Goal: Task Accomplishment & Management: Manage account settings

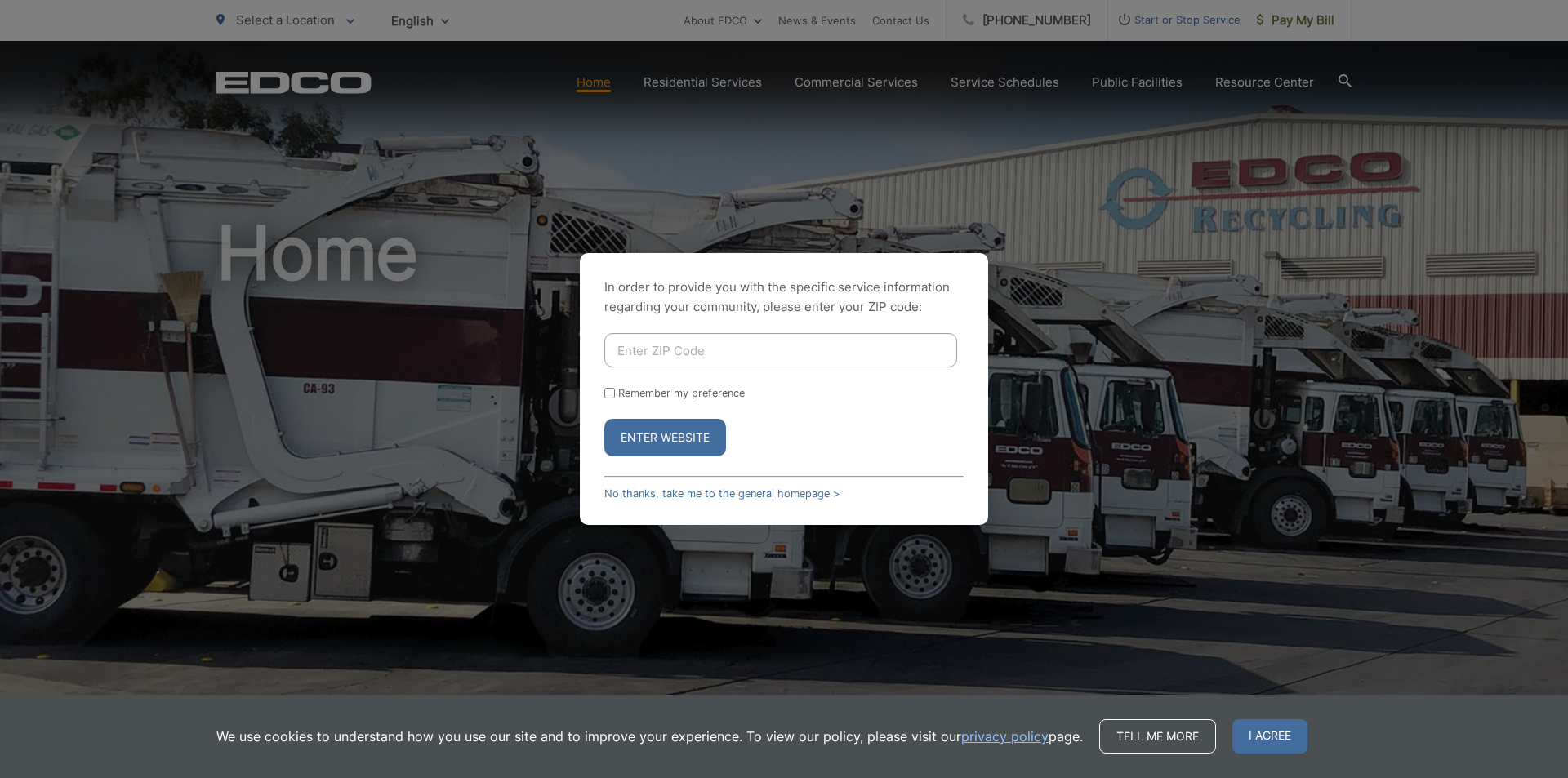
click at [682, 343] on input "Enter ZIP Code" at bounding box center [781, 351] width 353 height 34
click at [670, 433] on button "Enter Website" at bounding box center [665, 438] width 121 height 38
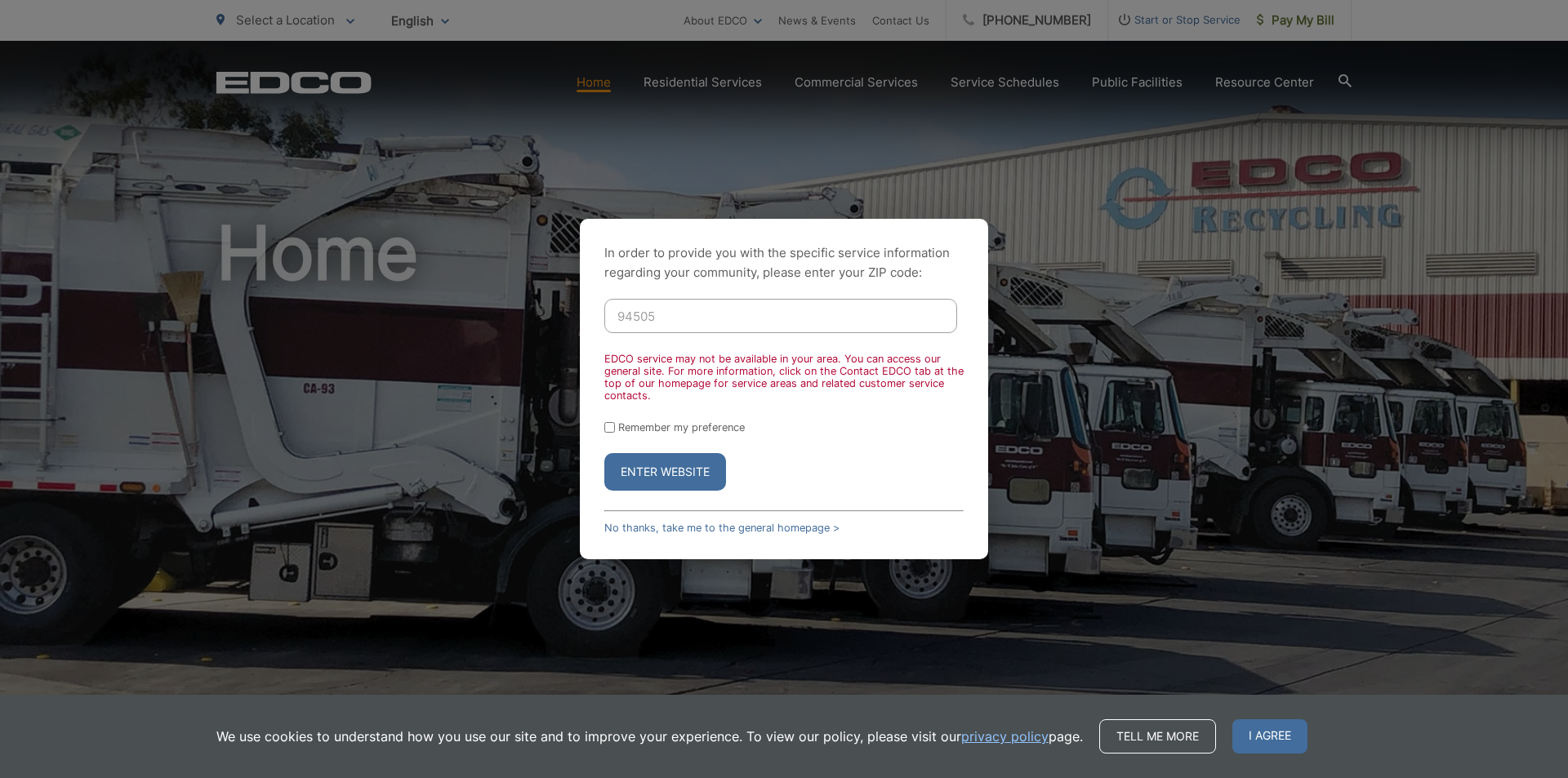
drag, startPoint x: 676, startPoint y: 321, endPoint x: 587, endPoint y: 318, distance: 89.1
click at [600, 321] on div "In order to provide you with the specific service information regarding your co…" at bounding box center [784, 389] width 409 height 340
type input "92675"
click at [605, 453] on button "Enter Website" at bounding box center [665, 472] width 121 height 38
click at [705, 529] on link "No thanks, take me to the general homepage >" at bounding box center [722, 528] width 235 height 12
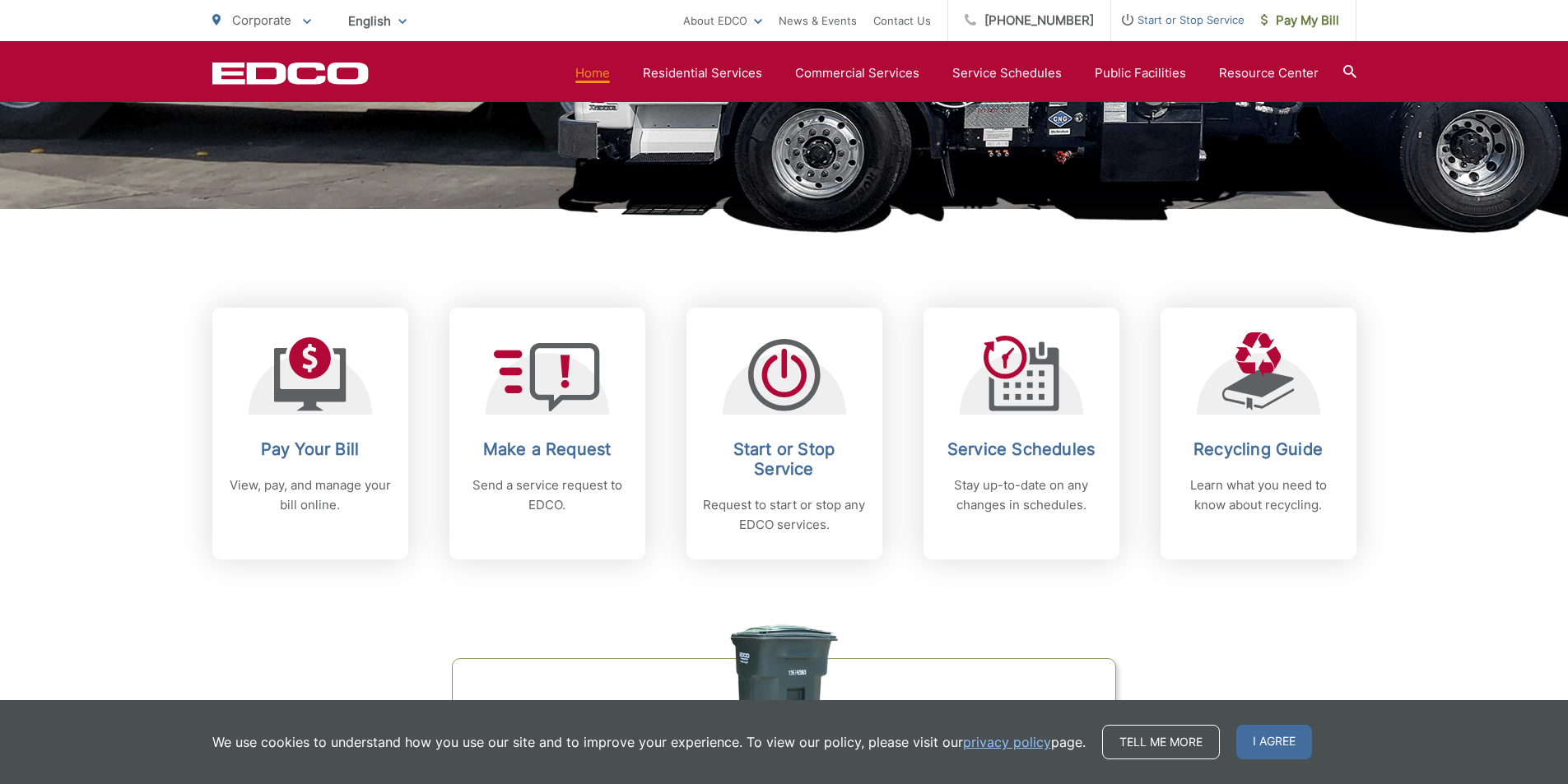
scroll to position [576, 0]
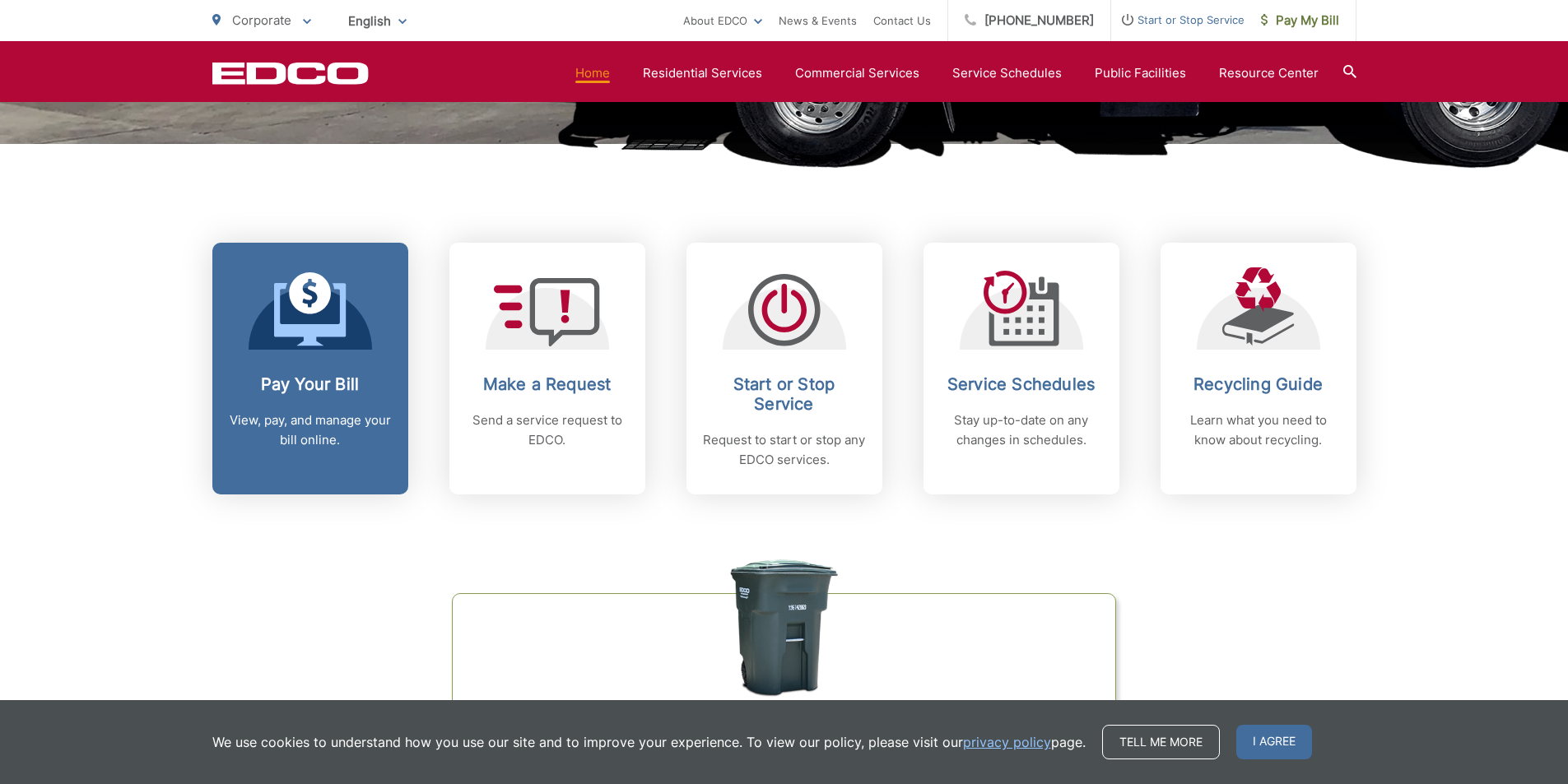
click at [316, 419] on p "View, pay, and manage your bill online." at bounding box center [311, 430] width 163 height 39
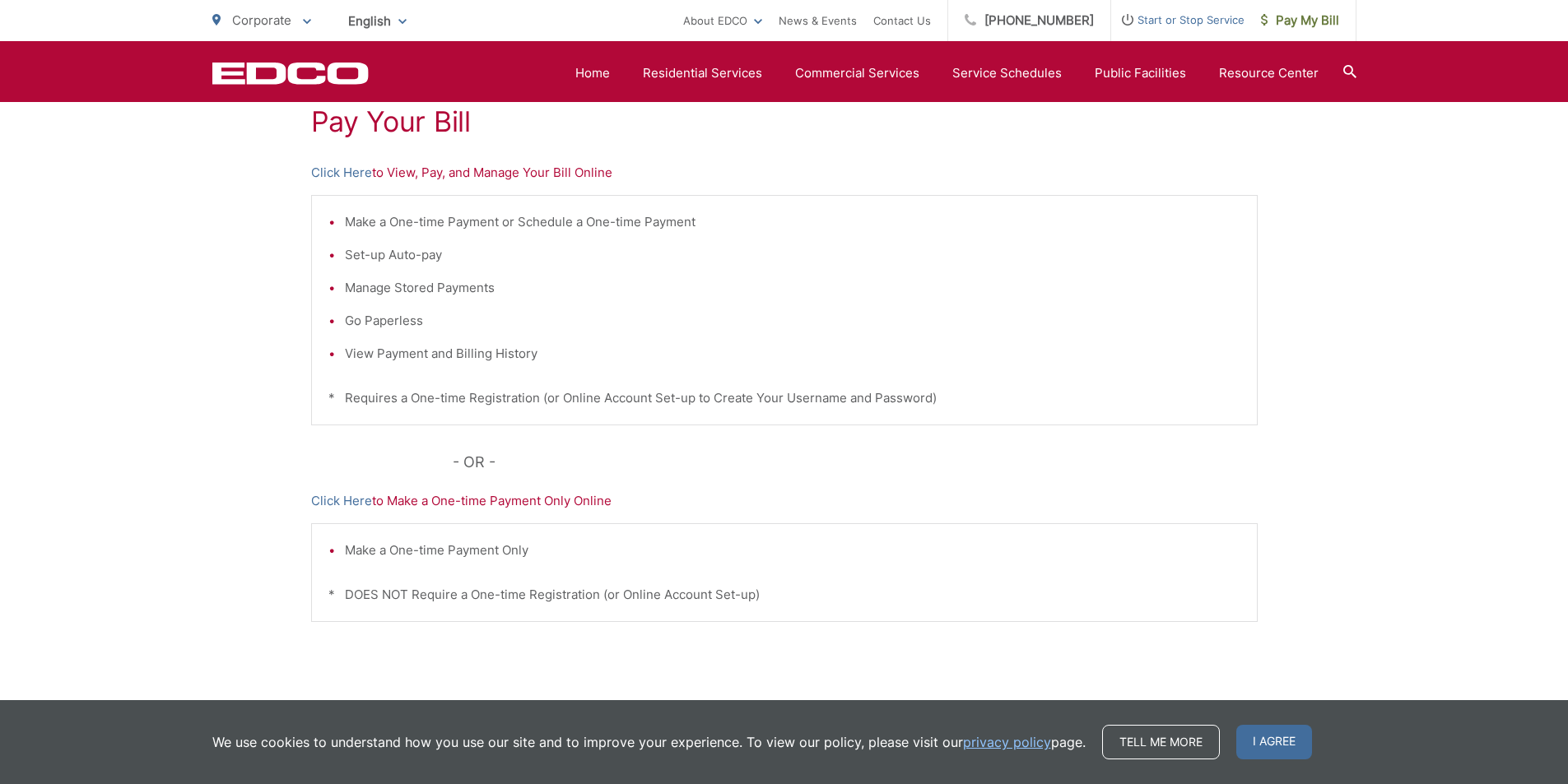
scroll to position [139, 0]
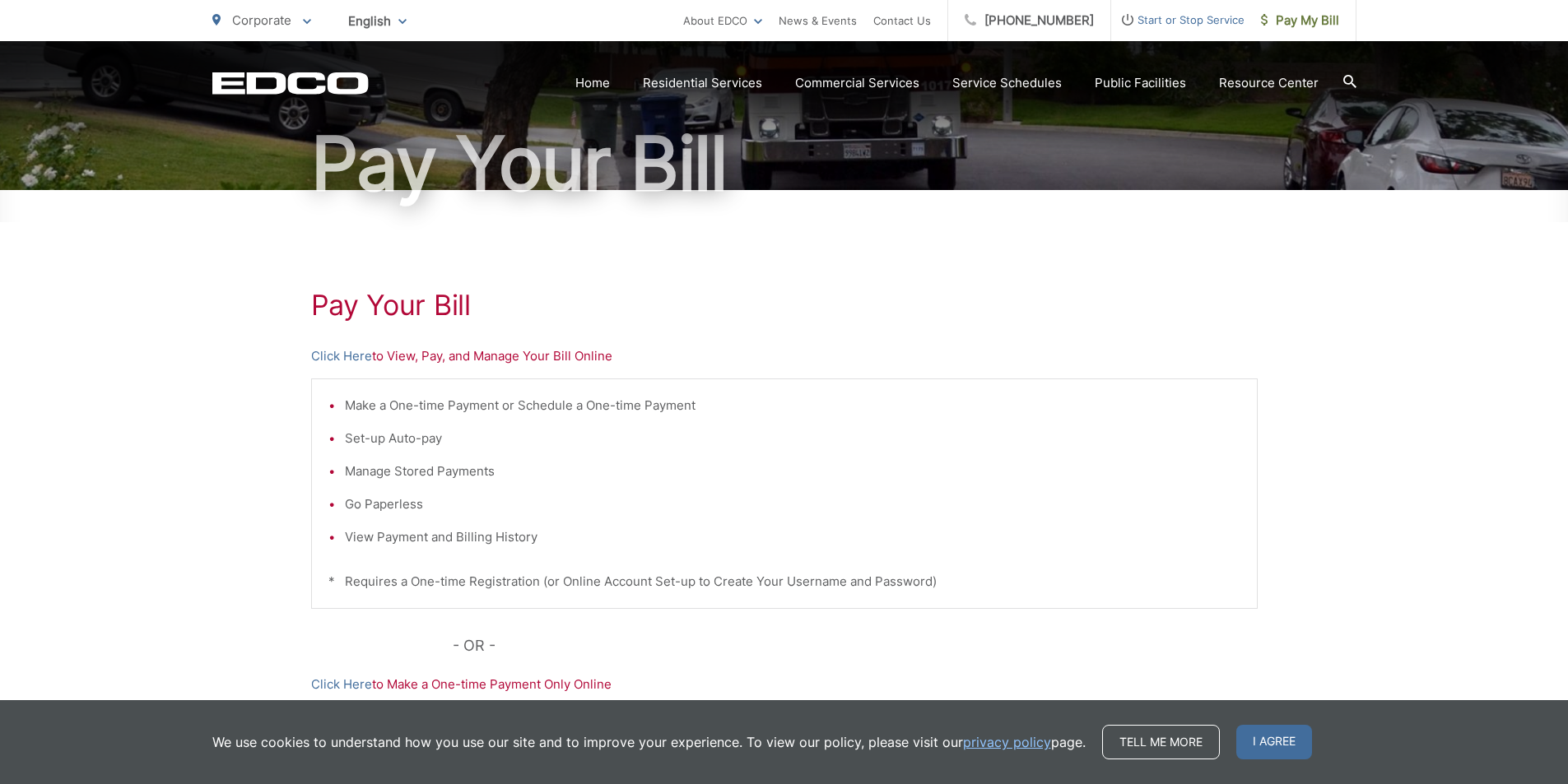
click at [407, 350] on p "Click Here to View, Pay, and Manage Your Bill Online" at bounding box center [784, 356] width 947 height 20
click at [354, 359] on link "Click Here" at bounding box center [342, 356] width 61 height 20
click at [354, 355] on link "Click Here" at bounding box center [342, 356] width 61 height 20
